Goal: Find specific page/section

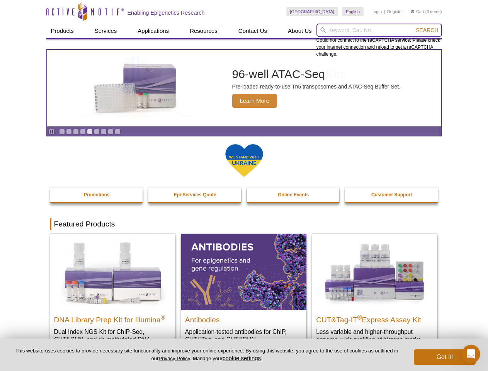
click at [379, 30] on input "search" at bounding box center [380, 30] width 126 height 13
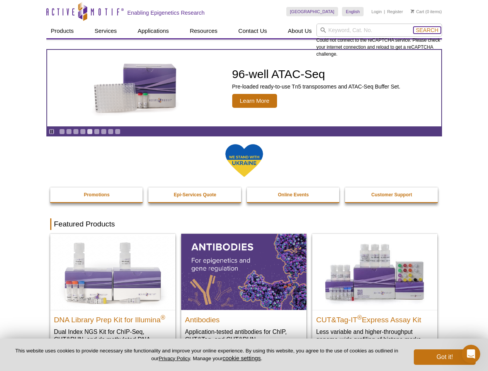
click at [427, 30] on span "Search" at bounding box center [427, 30] width 22 height 6
click at [51, 131] on icon "Pause" at bounding box center [51, 131] width 5 height 5
click at [62, 131] on link "Go to slide 1" at bounding box center [62, 132] width 6 height 6
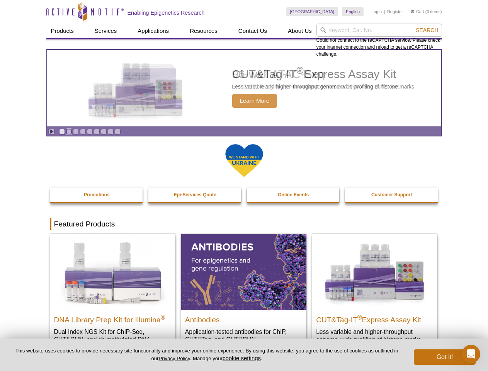
click at [69, 131] on link "Go to slide 2" at bounding box center [69, 132] width 6 height 6
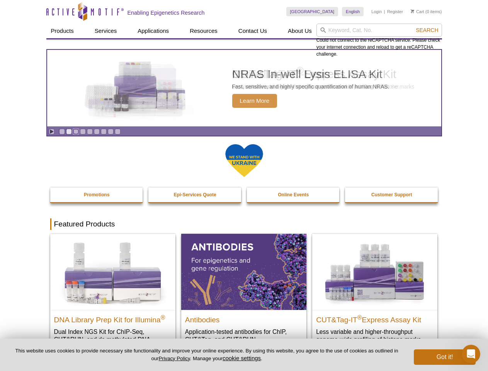
click at [76, 131] on link "Go to slide 3" at bounding box center [76, 132] width 6 height 6
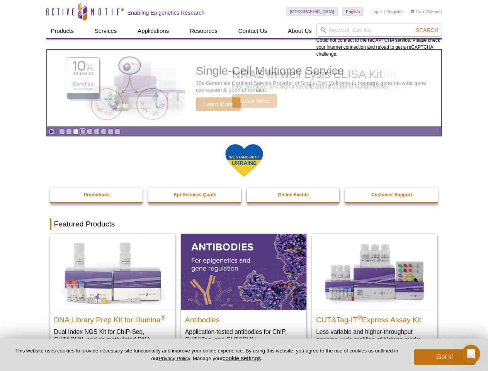
click at [83, 131] on link "Go to slide 4" at bounding box center [83, 132] width 6 height 6
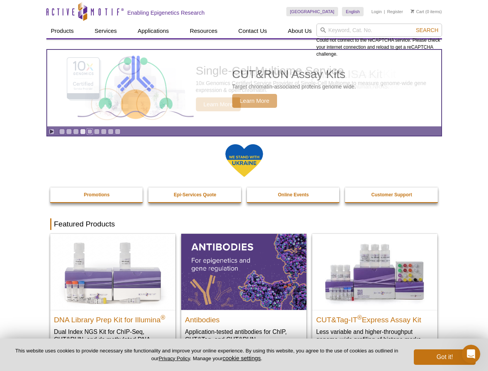
click at [90, 131] on link "Go to slide 5" at bounding box center [90, 132] width 6 height 6
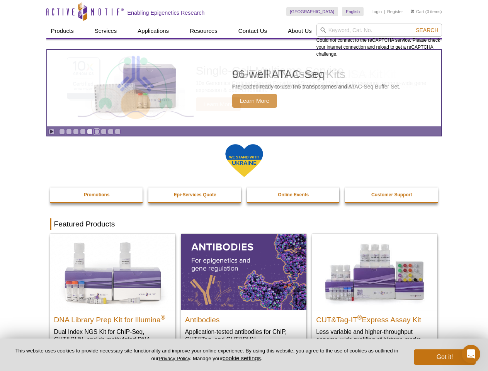
click at [97, 131] on link "Go to slide 6" at bounding box center [97, 132] width 6 height 6
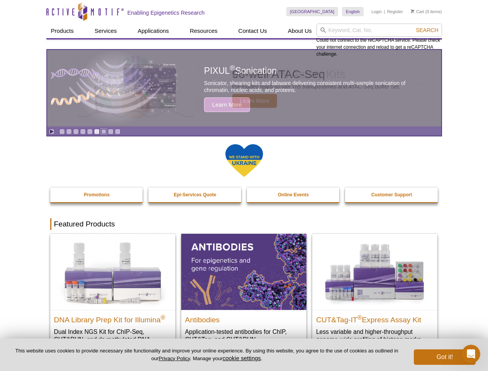
click at [104, 131] on link "Go to slide 7" at bounding box center [104, 132] width 6 height 6
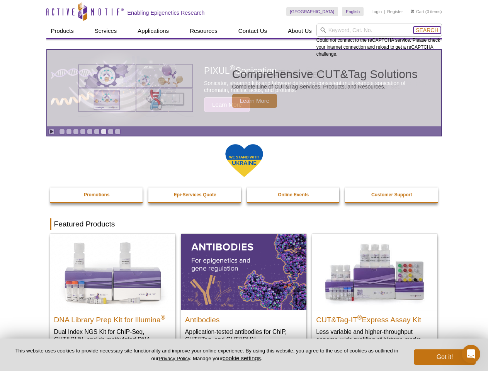
click at [427, 30] on span "Search" at bounding box center [427, 30] width 22 height 6
